Goal: Task Accomplishment & Management: Manage account settings

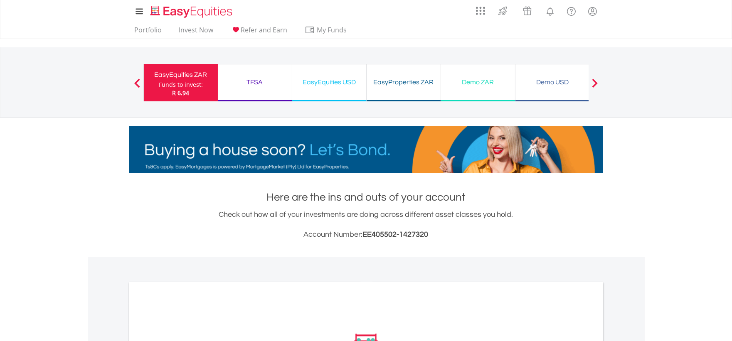
click at [412, 85] on div "EasyProperties ZAR" at bounding box center [404, 83] width 64 height 12
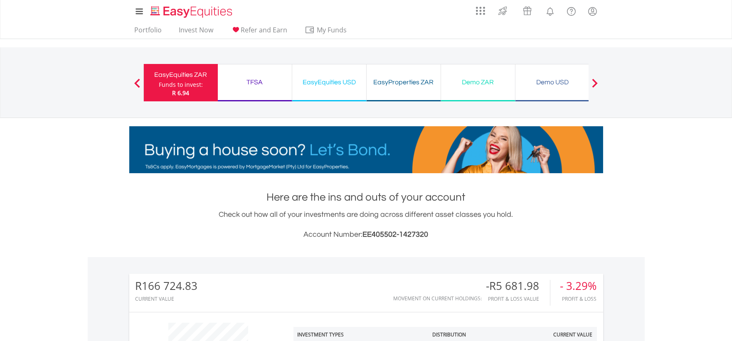
scroll to position [80, 158]
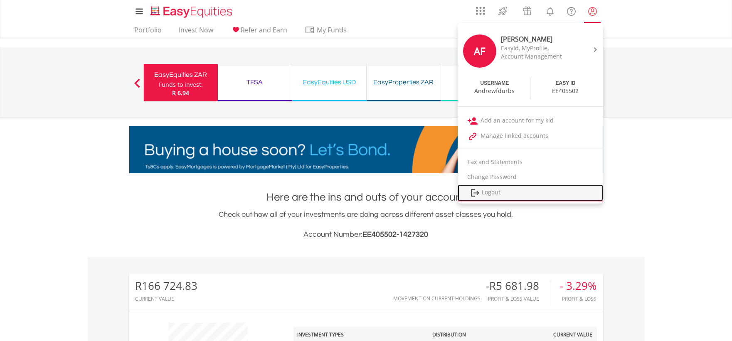
click at [509, 190] on link "Logout" at bounding box center [531, 193] width 146 height 17
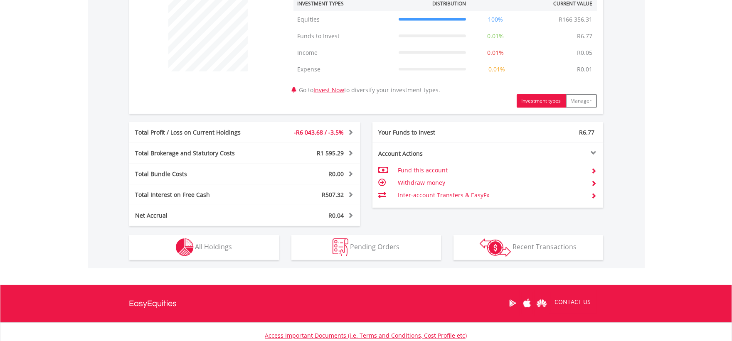
scroll to position [395, 0]
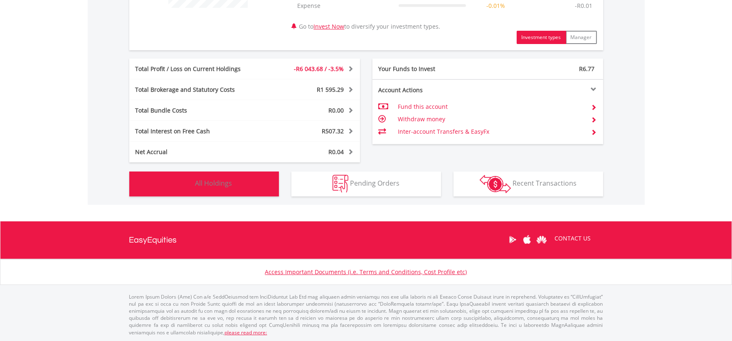
click at [219, 186] on span "All Holdings" at bounding box center [213, 183] width 37 height 9
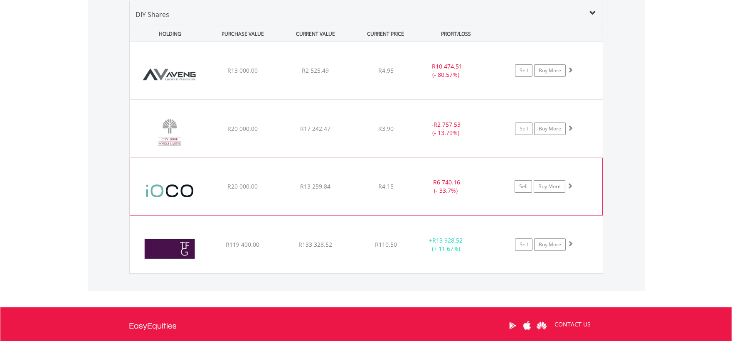
scroll to position [662, 0]
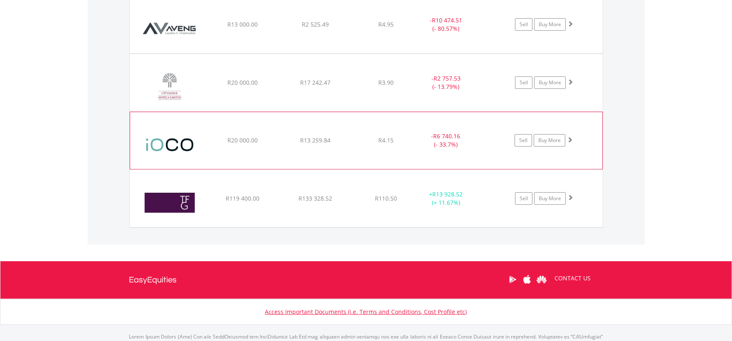
click at [219, 29] on div "R119 400.00" at bounding box center [242, 24] width 71 height 8
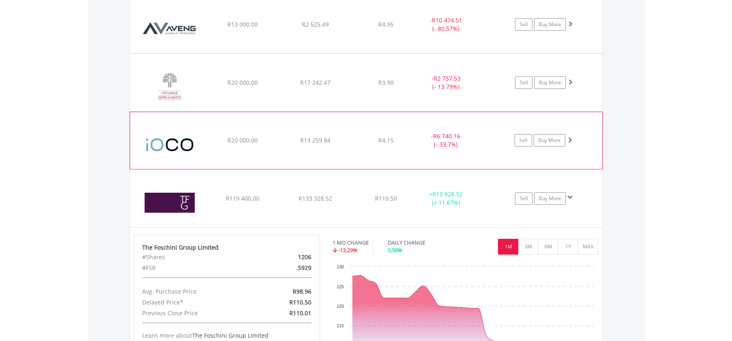
click at [219, 29] on div "R119 400.00" at bounding box center [242, 24] width 71 height 8
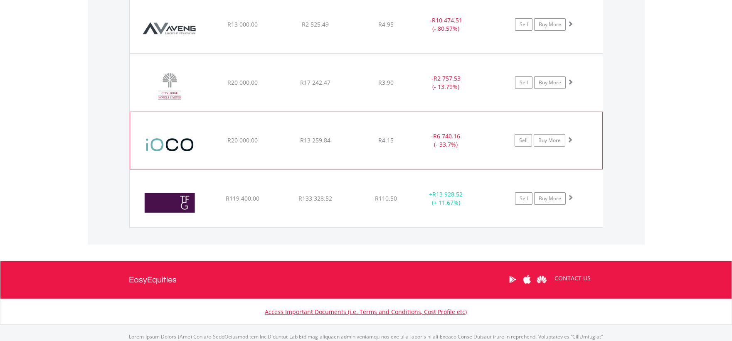
click at [222, 53] on div "﻿ iOCO Limited R20 000.00 R13 259.84 R4.15 - R6 740.16 (- 33.7%) Sell Buy More" at bounding box center [366, 24] width 473 height 57
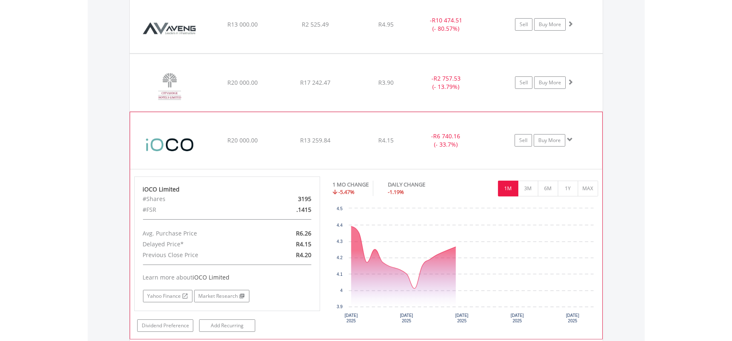
click at [225, 29] on div "R20 000.00" at bounding box center [242, 24] width 71 height 8
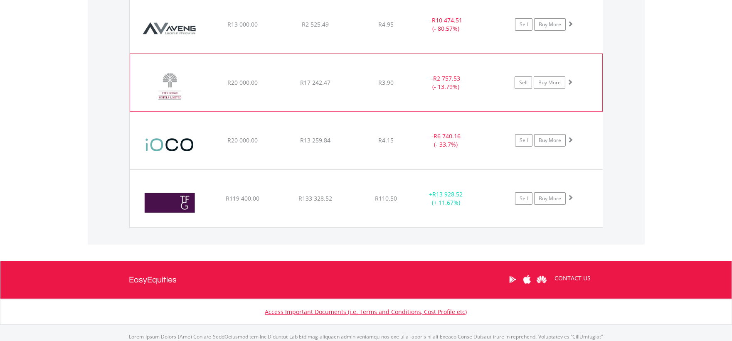
click at [233, 53] on div "﻿ City Lodge Hotels Limited R20 000.00 R17 242.47 R3.90 - R2 757.53 (- 13.79%) …" at bounding box center [366, 24] width 473 height 57
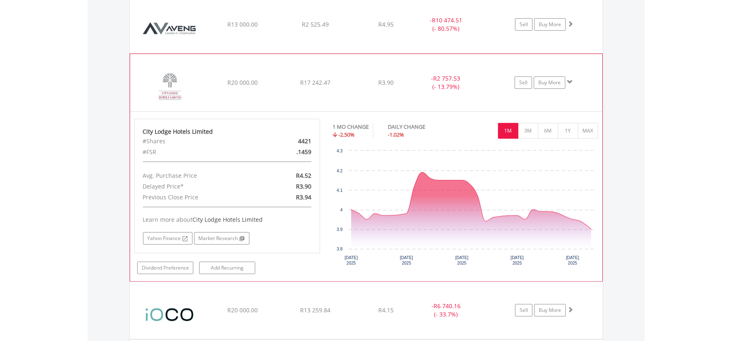
click at [215, 53] on div "﻿ City Lodge Hotels Limited R20 000.00 R17 242.47 R3.90 - R2 757.53 (- 13.79%) …" at bounding box center [366, 24] width 473 height 57
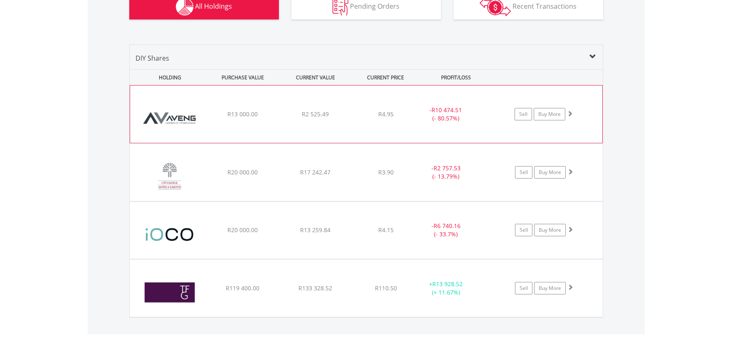
scroll to position [570, 0]
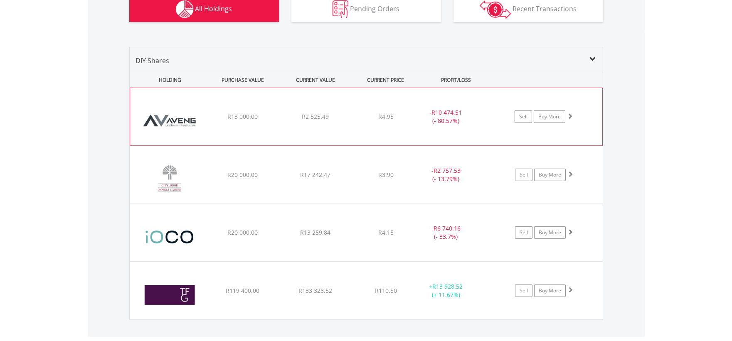
click at [215, 113] on div "R13 000.00" at bounding box center [243, 117] width 71 height 8
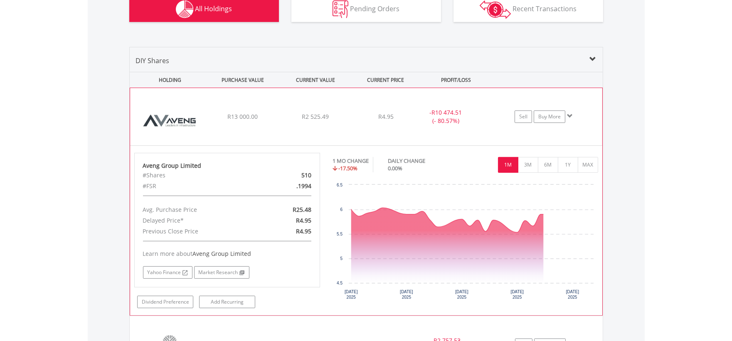
click at [215, 120] on div "R13 000.00" at bounding box center [243, 117] width 71 height 8
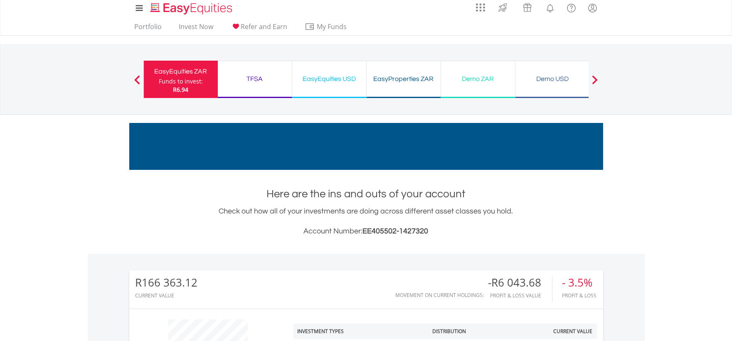
scroll to position [0, 0]
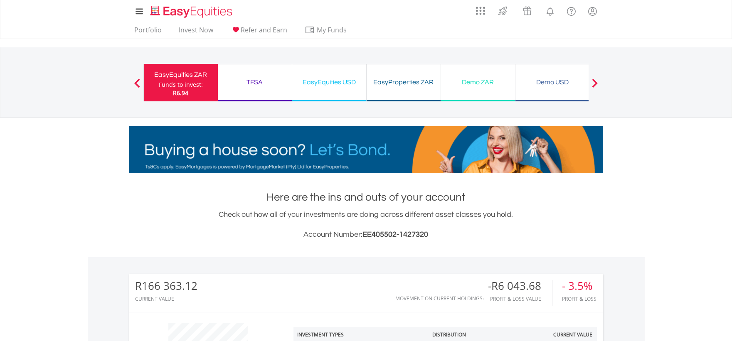
click at [413, 77] on div "EasyProperties ZAR" at bounding box center [404, 83] width 64 height 12
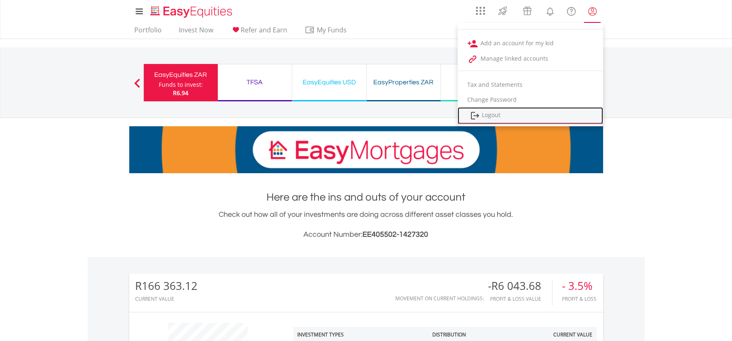
click at [492, 118] on link "Logout" at bounding box center [531, 115] width 146 height 17
